Goal: Task Accomplishment & Management: Manage account settings

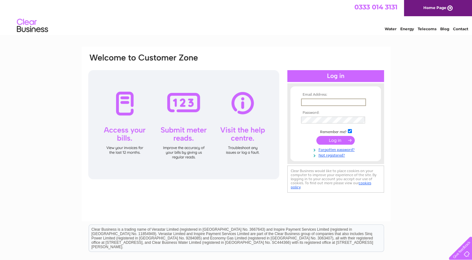
type input "will@willdownie.co.uk"
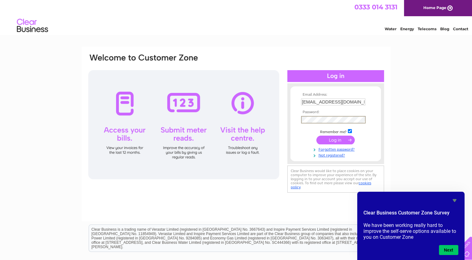
click at [317, 136] on input "submit" at bounding box center [336, 140] width 38 height 9
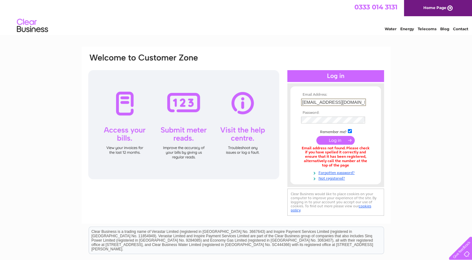
click at [350, 101] on input "[EMAIL_ADDRESS][DOMAIN_NAME]" at bounding box center [333, 102] width 65 height 7
type input "[EMAIL_ADDRESS][DOMAIN_NAME]"
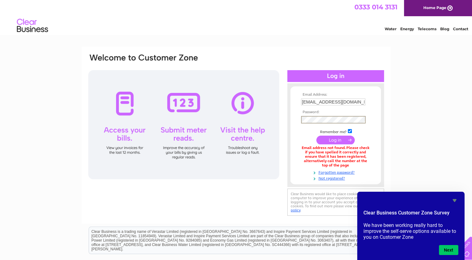
click at [317, 136] on input "submit" at bounding box center [336, 140] width 38 height 9
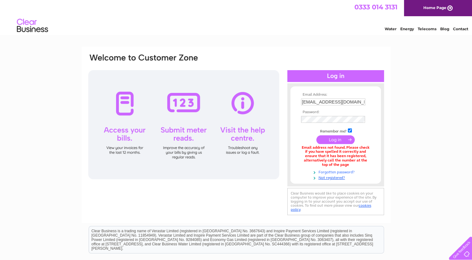
click at [332, 172] on link "Forgotten password?" at bounding box center [336, 172] width 71 height 6
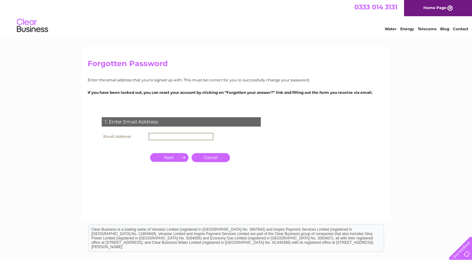
click at [161, 135] on input "text" at bounding box center [181, 136] width 65 height 7
click at [158, 137] on input "text" at bounding box center [181, 136] width 65 height 7
type input "[EMAIL_ADDRESS][DOMAIN_NAME]"
click at [177, 158] on input "button" at bounding box center [169, 157] width 38 height 9
